Goal: Navigation & Orientation: Locate item on page

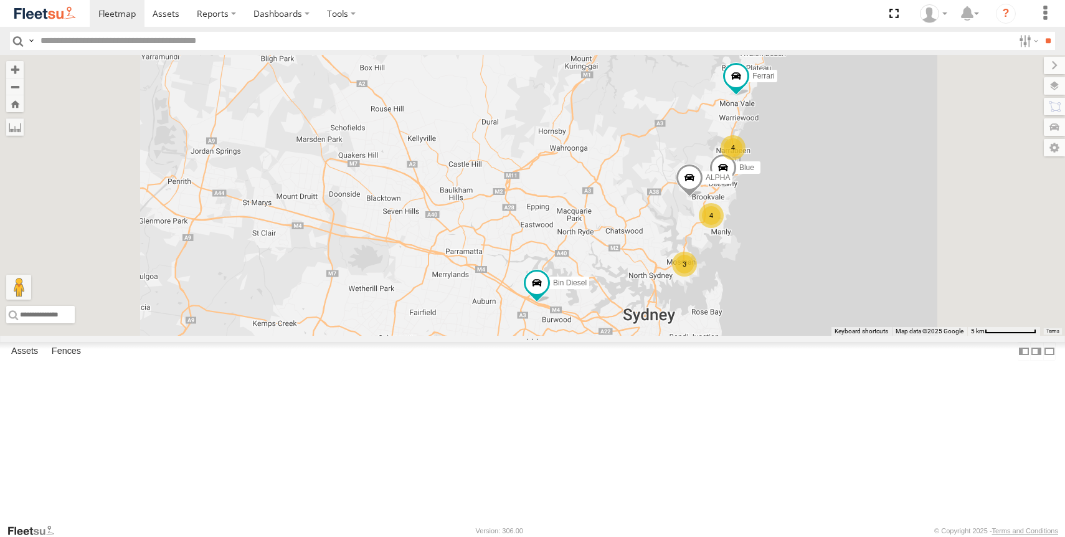
scroll to position [8, 0]
click at [0, 0] on div "The Frog" at bounding box center [0, 0] width 0 height 0
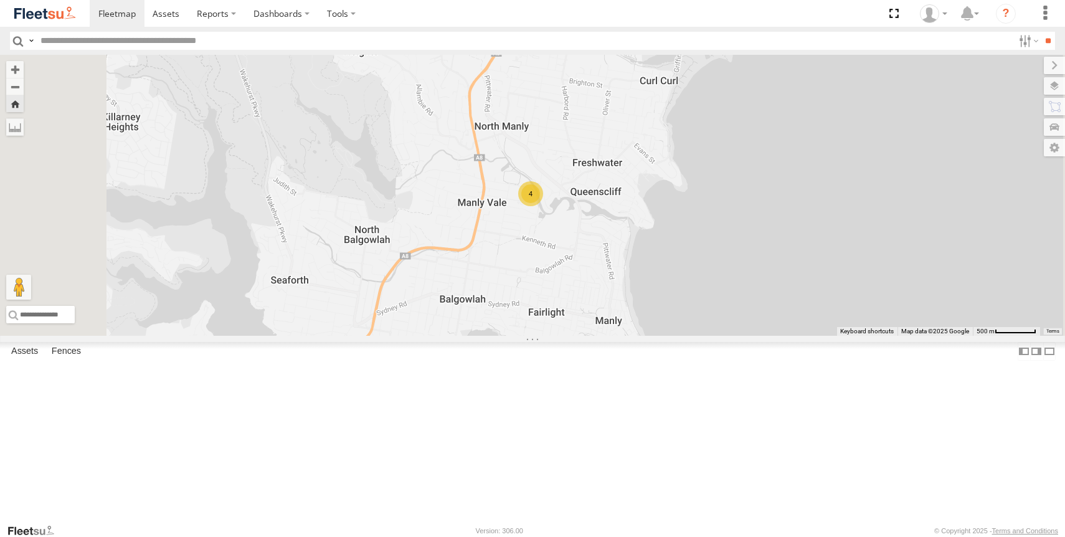
scroll to position [60, 0]
click at [0, 0] on div "Troopie" at bounding box center [0, 0] width 0 height 0
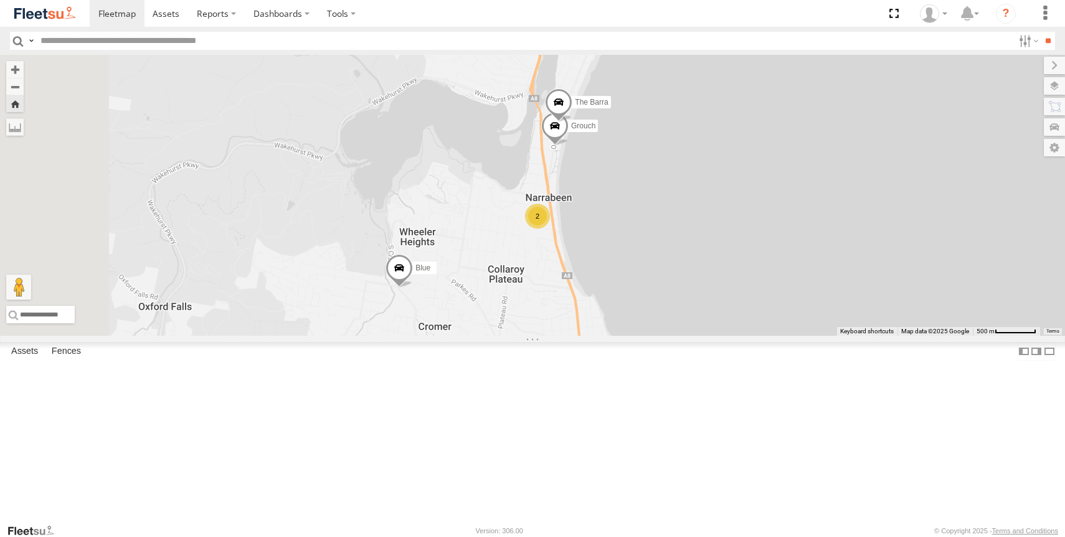
scroll to position [13, 0]
click at [0, 0] on div "All Assets" at bounding box center [0, 0] width 0 height 0
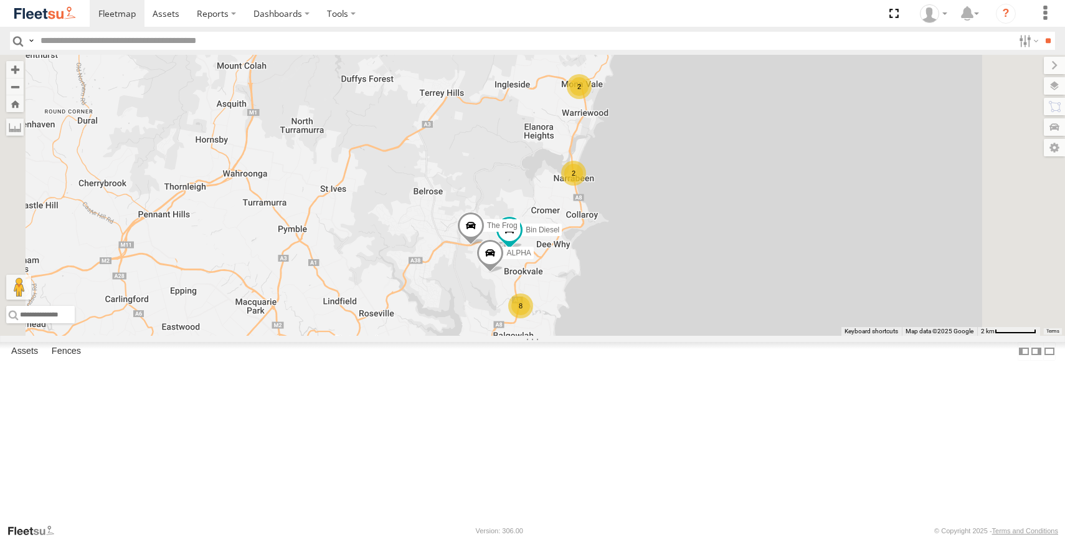
scroll to position [0, 0]
click at [0, 0] on div "All Assets" at bounding box center [0, 0] width 0 height 0
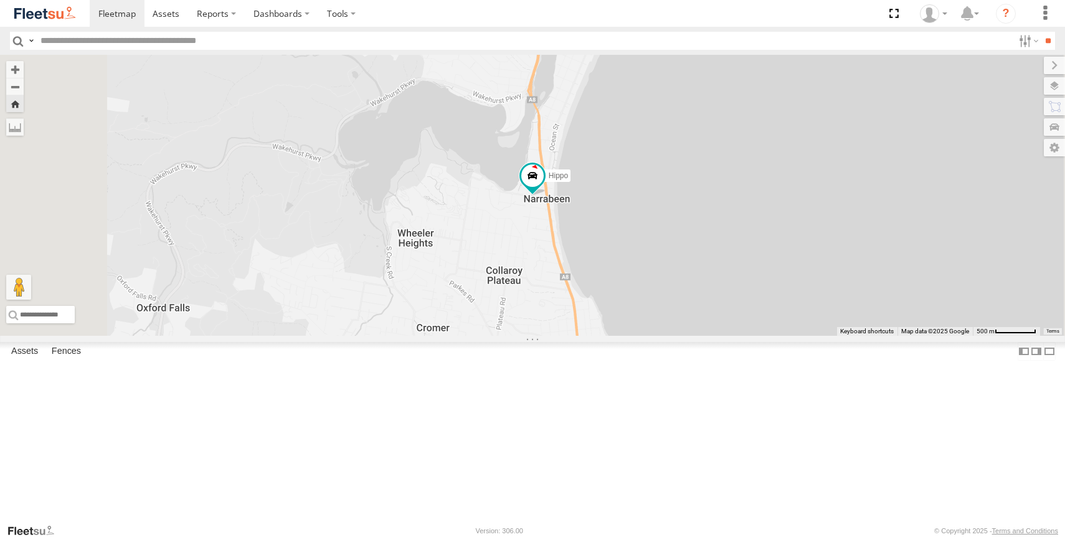
click at [0, 0] on div "The Barra" at bounding box center [0, 0] width 0 height 0
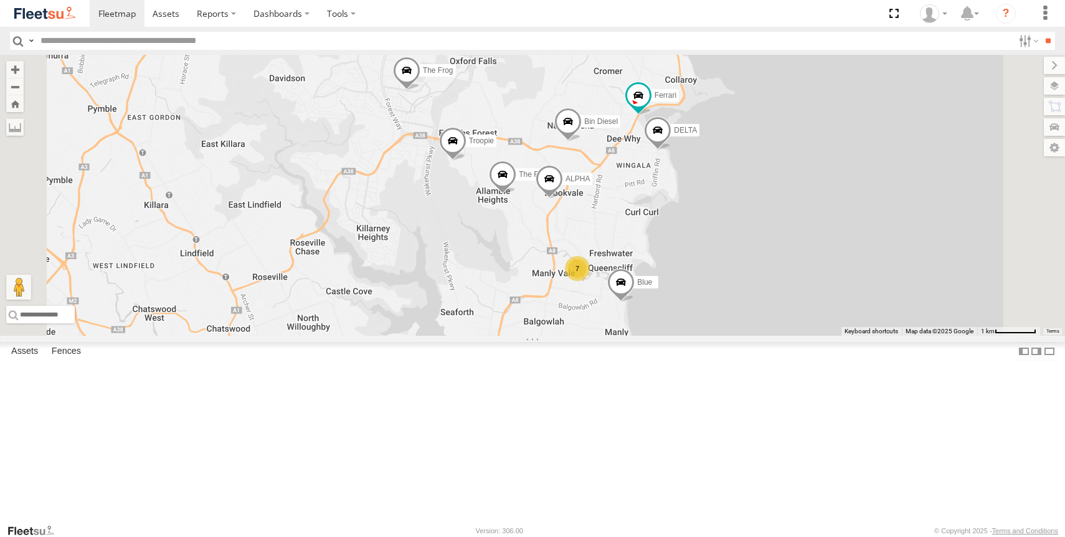
click at [0, 0] on div "All Assets" at bounding box center [0, 0] width 0 height 0
